Goal: Book appointment/travel/reservation

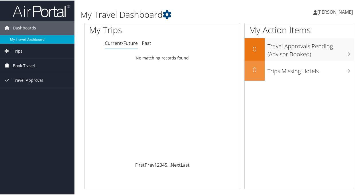
click at [19, 64] on span "Book Travel" at bounding box center [24, 65] width 22 height 14
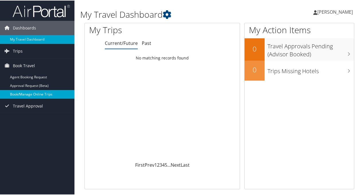
click at [23, 94] on link "Book/Manage Online Trips" at bounding box center [37, 94] width 74 height 9
click at [35, 92] on link "Book/Manage Online Trips" at bounding box center [37, 94] width 74 height 9
